Goal: Find specific page/section: Find specific page/section

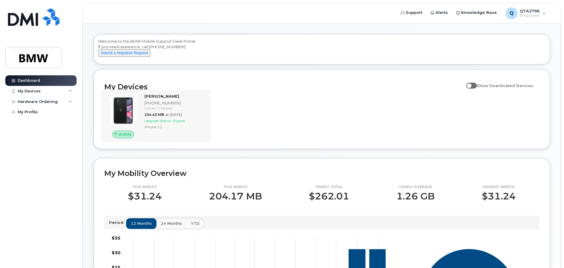
scroll to position [29, 0]
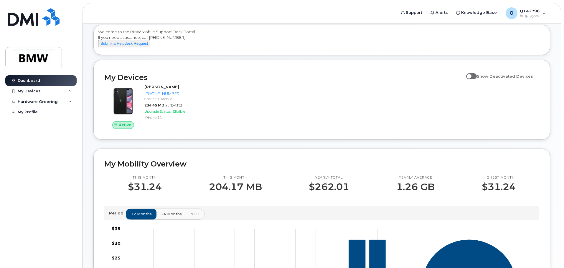
click at [472, 79] on span at bounding box center [471, 76] width 11 height 6
click at [471, 75] on input "Show Deactivated Devices" at bounding box center [468, 73] width 5 height 5
checkbox input "true"
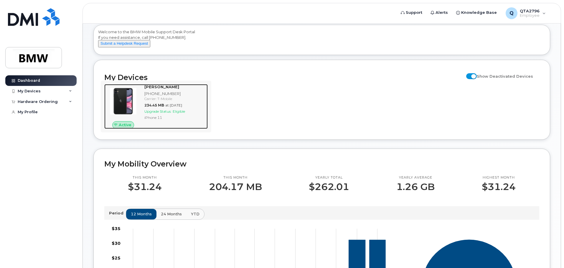
click at [134, 104] on img at bounding box center [123, 101] width 28 height 28
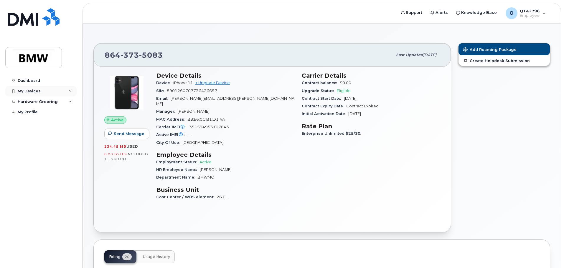
click at [31, 90] on div "My Devices" at bounding box center [29, 91] width 23 height 5
click at [516, 12] on div "Q" at bounding box center [511, 13] width 12 height 12
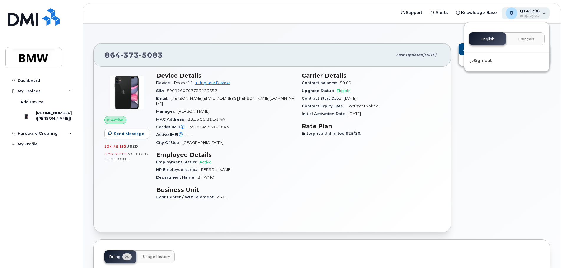
click at [516, 12] on div "Q" at bounding box center [511, 13] width 12 height 12
